Goal: Navigation & Orientation: Find specific page/section

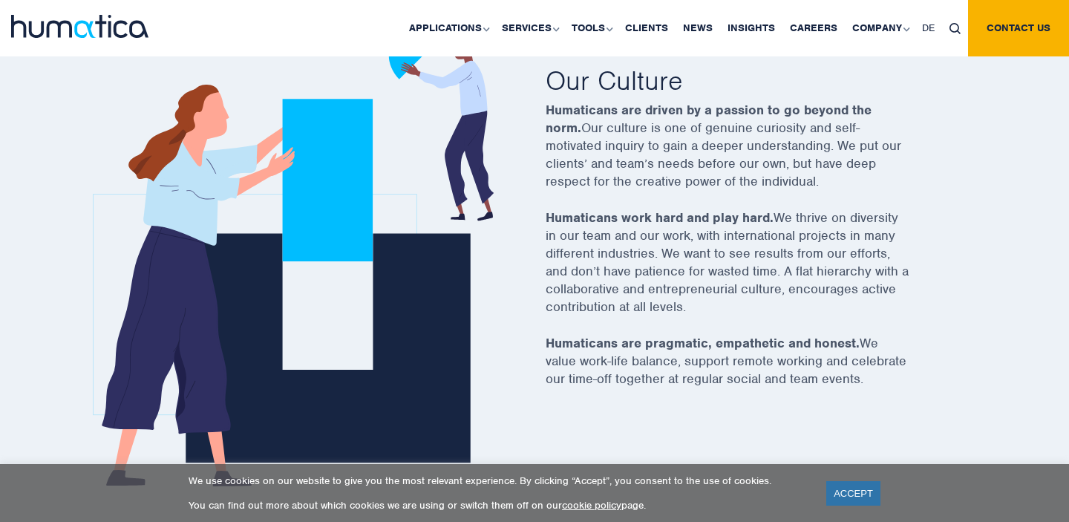
scroll to position [552, 0]
click at [862, 497] on link "ACCEPT" at bounding box center [853, 493] width 54 height 24
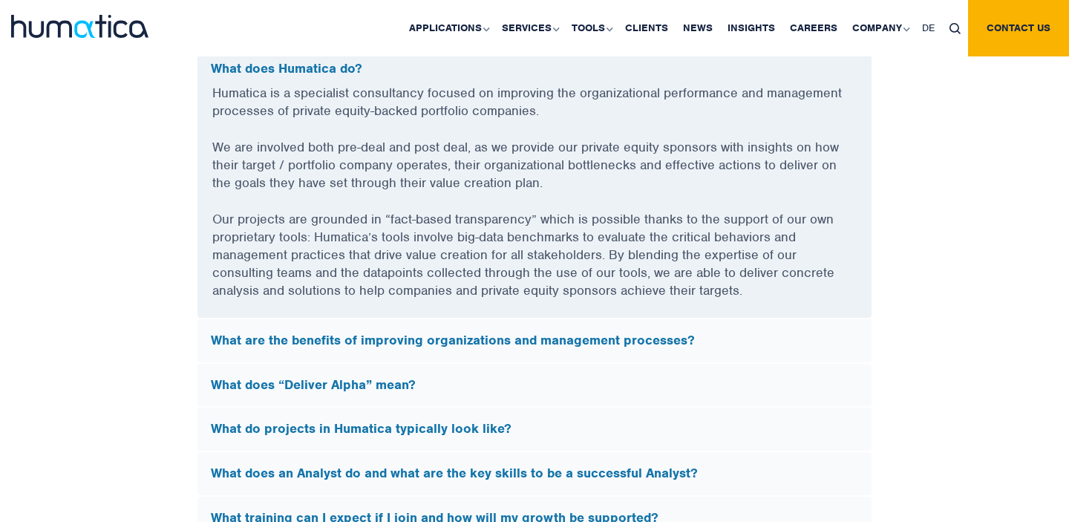
scroll to position [4023, 0]
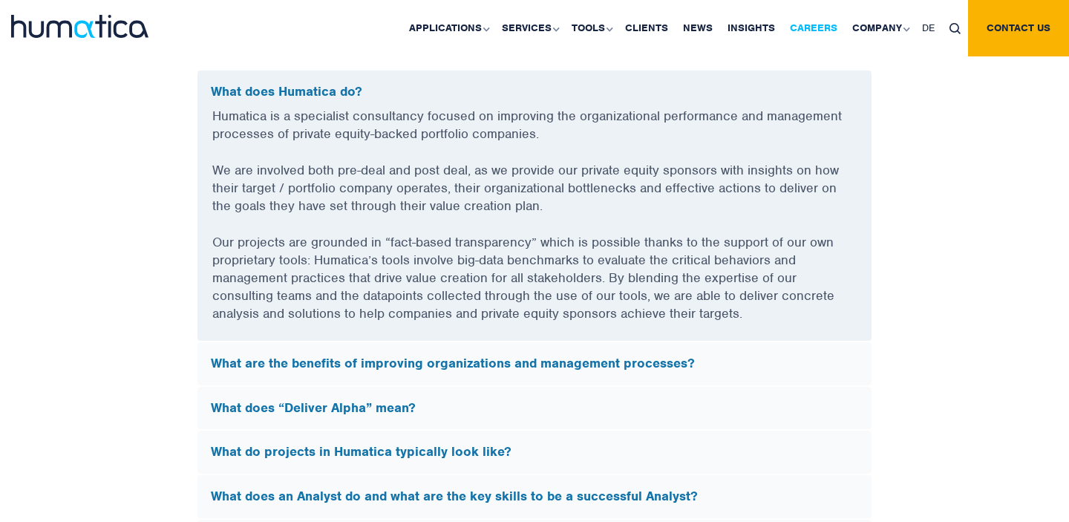
click at [816, 31] on link "Careers" at bounding box center [813, 28] width 62 height 56
